Goal: Task Accomplishment & Management: Manage account settings

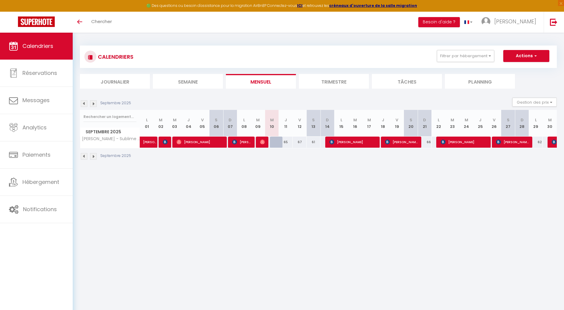
click at [207, 199] on body "🟢 Des questions ou besoin d'assistance pour la migration AirBnB? Connectez-vous…" at bounding box center [282, 188] width 564 height 310
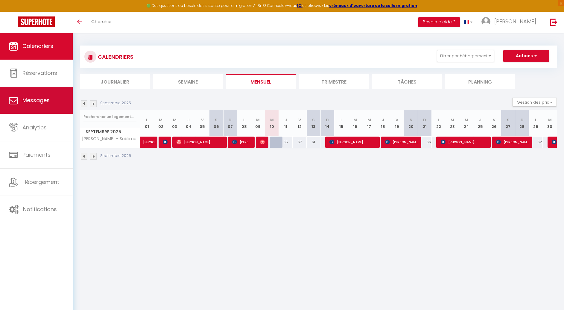
click at [50, 104] on link "Messages" at bounding box center [36, 100] width 73 height 27
select select "message"
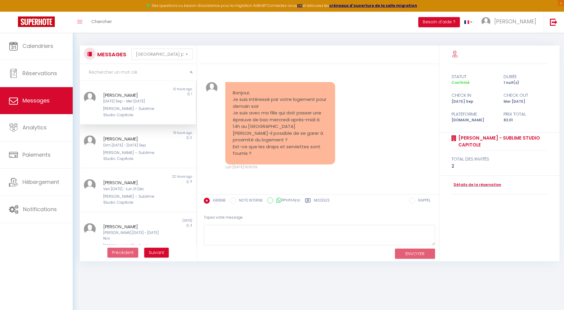
scroll to position [2909, 0]
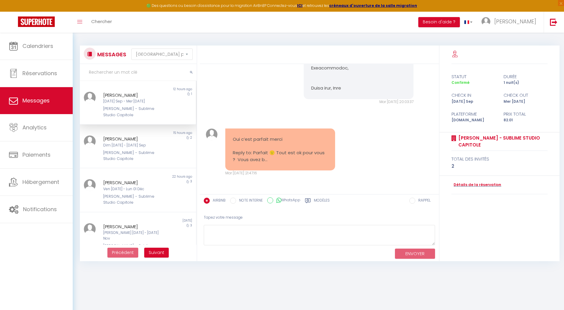
click at [146, 101] on div "[DATE] Sep - Mer [DATE]" at bounding box center [133, 101] width 60 height 6
click at [133, 137] on div "[PERSON_NAME]" at bounding box center [133, 138] width 60 height 7
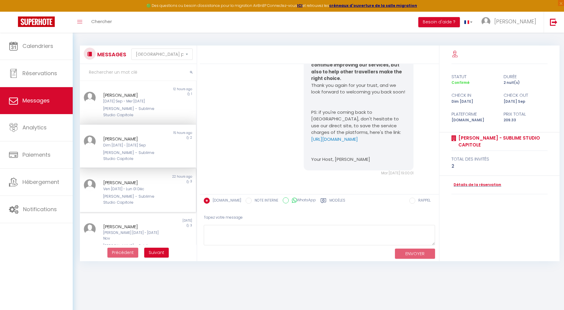
click at [126, 186] on div "Ven [DATE] - Lun 01 Déc" at bounding box center [133, 189] width 60 height 6
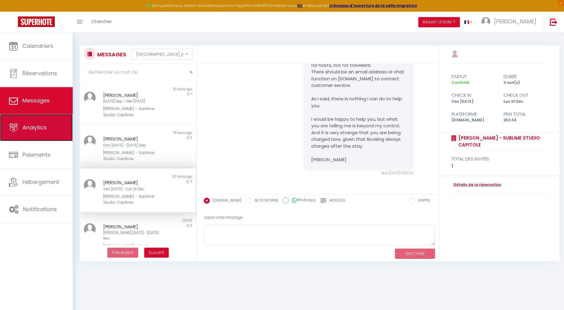
click at [40, 133] on link "Analytics" at bounding box center [36, 127] width 73 height 27
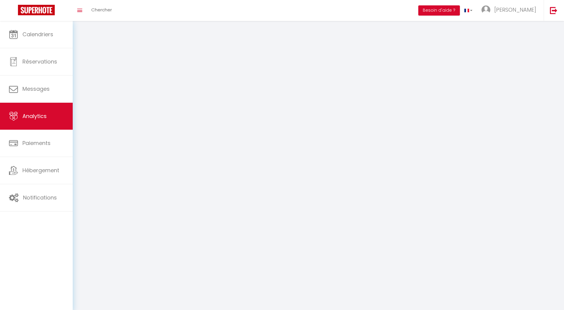
select select "2025"
select select "9"
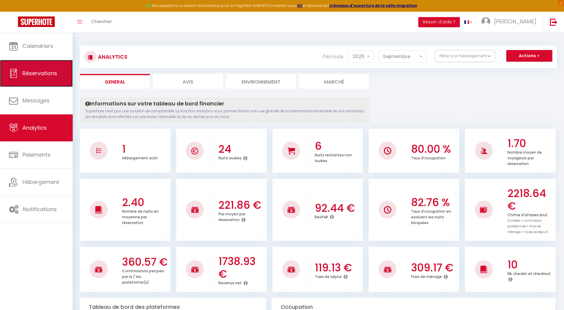
click at [43, 71] on span "Réservations" at bounding box center [39, 72] width 35 height 7
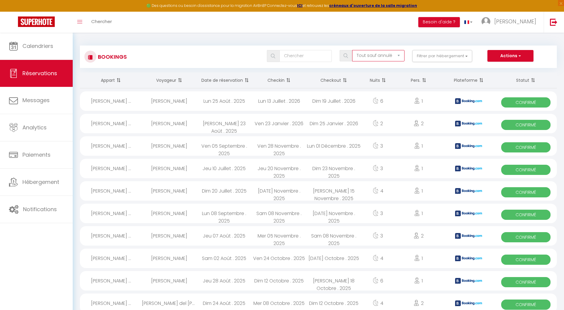
click at [380, 57] on select "Tous les statuts Annulé Confirmé Non Confirmé Tout sauf annulé No Show Request" at bounding box center [378, 55] width 52 height 11
select select "cancelled"
click at [353, 50] on select "Tous les statuts Annulé Confirmé Non Confirmé Tout sauf annulé No Show Request" at bounding box center [378, 55] width 52 height 11
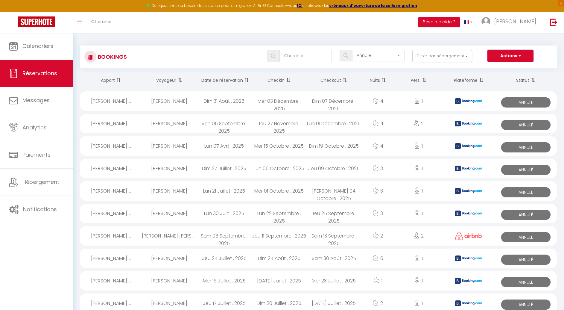
click at [508, 54] on button "Actions" at bounding box center [511, 56] width 46 height 12
click at [478, 42] on div "Bookings Tous les statuts Annulé Confirmé Non Confirmé Tout sauf annulé No Show…" at bounding box center [318, 54] width 477 height 28
click at [453, 55] on button "Filtrer par hébergement" at bounding box center [442, 56] width 60 height 12
click at [314, 43] on div "Bookings Tous les statuts Annulé Confirmé Non Confirmé Tout sauf annulé No Show…" at bounding box center [318, 54] width 477 height 28
click at [350, 57] on span at bounding box center [346, 55] width 13 height 11
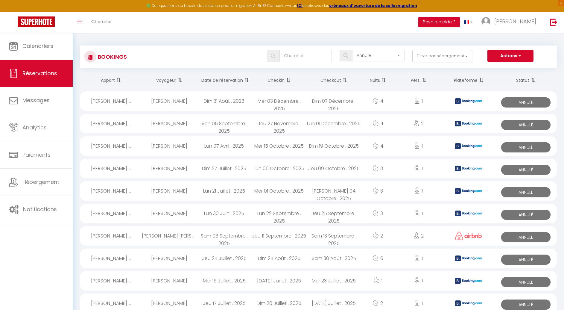
click at [343, 57] on div at bounding box center [344, 55] width 8 height 5
click at [346, 54] on img at bounding box center [346, 55] width 4 height 5
click at [341, 53] on div at bounding box center [344, 55] width 8 height 5
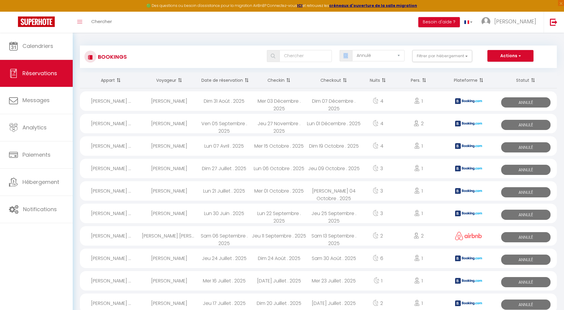
click at [341, 53] on div at bounding box center [344, 55] width 8 height 5
click at [301, 51] on input "text" at bounding box center [306, 56] width 52 height 12
click at [265, 57] on div at bounding box center [299, 56] width 73 height 12
click at [270, 56] on div at bounding box center [271, 55] width 8 height 5
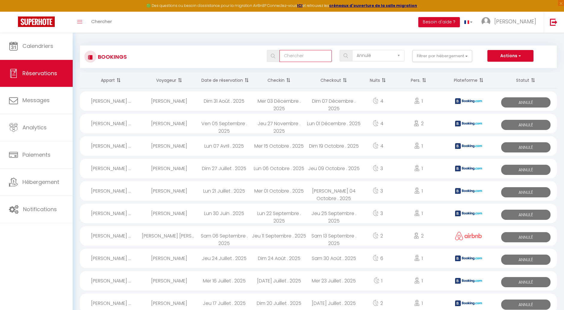
click at [298, 57] on input "text" at bounding box center [306, 56] width 52 height 12
type input "[PERSON_NAME]"
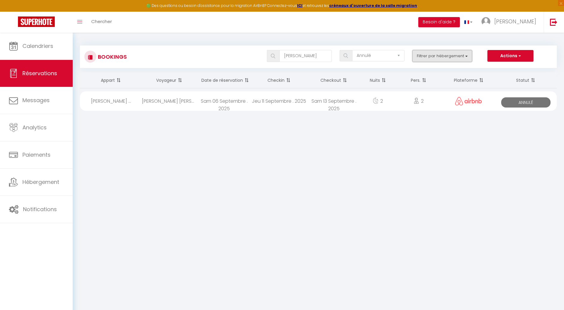
click at [441, 59] on button "Filtrer par hébergement" at bounding box center [442, 56] width 60 height 12
click at [353, 164] on body "🟢 Des questions ou besoin d'assistance pour la migration AirBnB? Connectez-vous…" at bounding box center [282, 188] width 564 height 310
click at [148, 136] on body "🟢 Des questions ou besoin d'assistance pour la migration AirBnB? Connectez-vous…" at bounding box center [282, 188] width 564 height 310
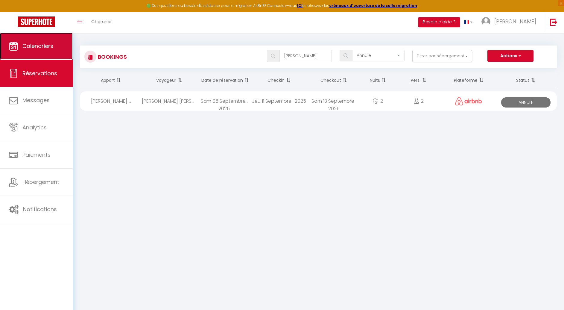
click at [49, 51] on link "Calendriers" at bounding box center [36, 46] width 73 height 27
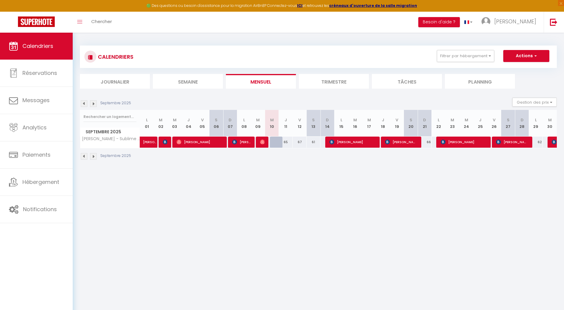
click at [247, 206] on body "🟢 Des questions ou besoin d'assistance pour la migration AirBnB? Connectez-vous…" at bounding box center [282, 188] width 564 height 310
